Goal: Check status: Check status

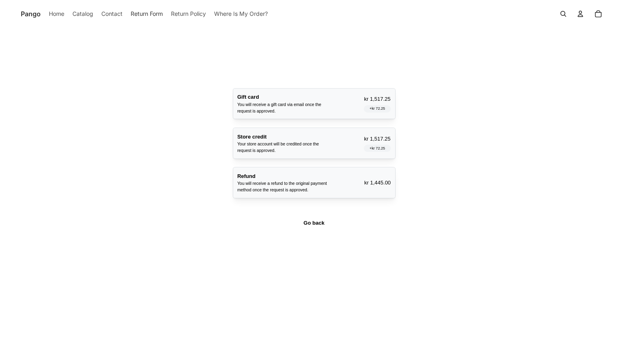
click at [307, 220] on span "Go back" at bounding box center [313, 223] width 21 height 15
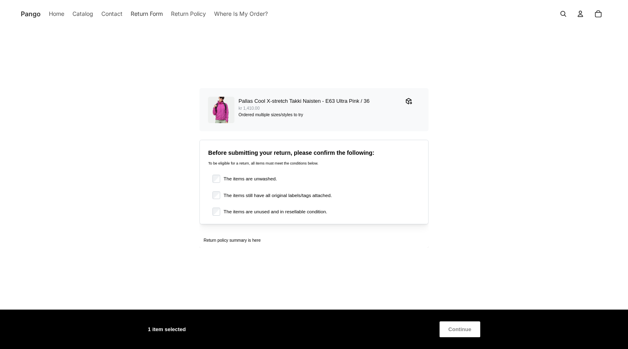
click at [467, 331] on span "Continue" at bounding box center [459, 329] width 23 height 15
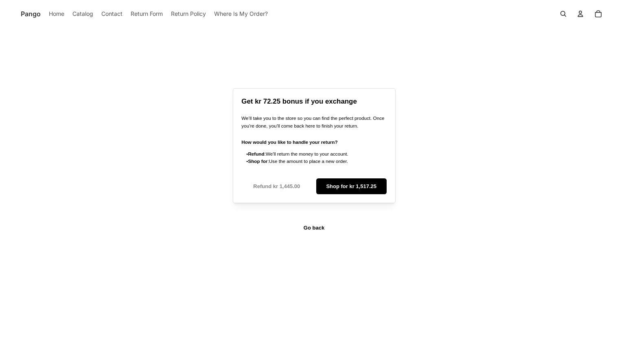
click at [233, 13] on span "Where Is My Order?" at bounding box center [241, 13] width 54 height 9
